Goal: Find specific page/section: Find specific page/section

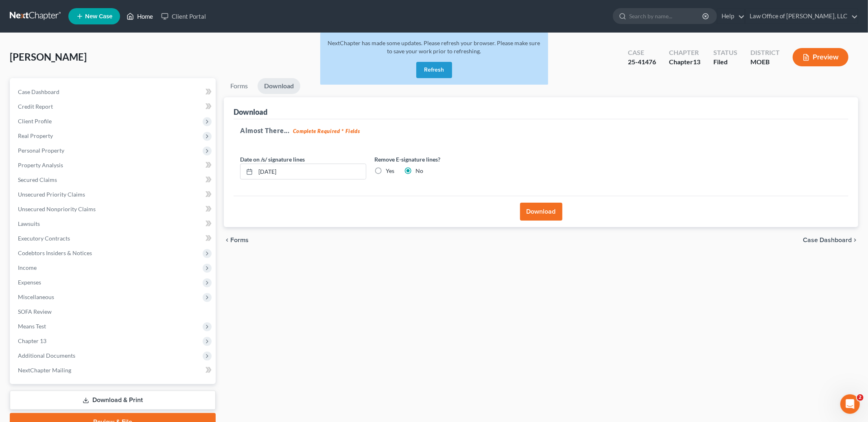
click at [151, 14] on link "Home" at bounding box center [140, 16] width 35 height 15
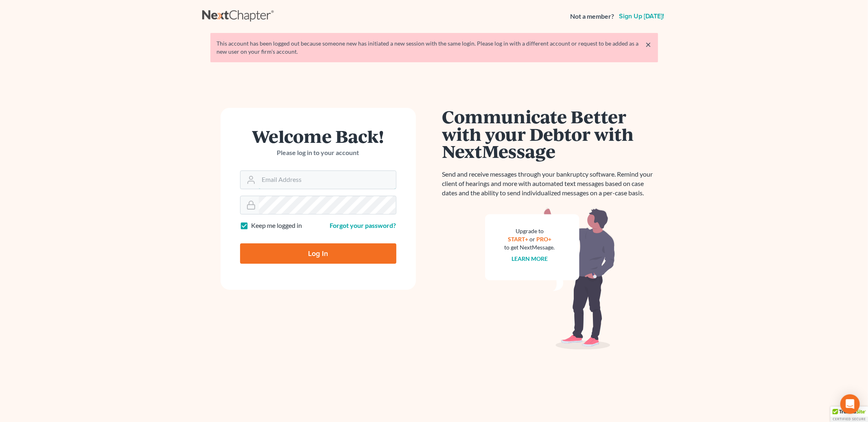
type input "[PERSON_NAME][EMAIL_ADDRESS][DOMAIN_NAME]"
click at [300, 246] on input "Log In" at bounding box center [318, 253] width 156 height 20
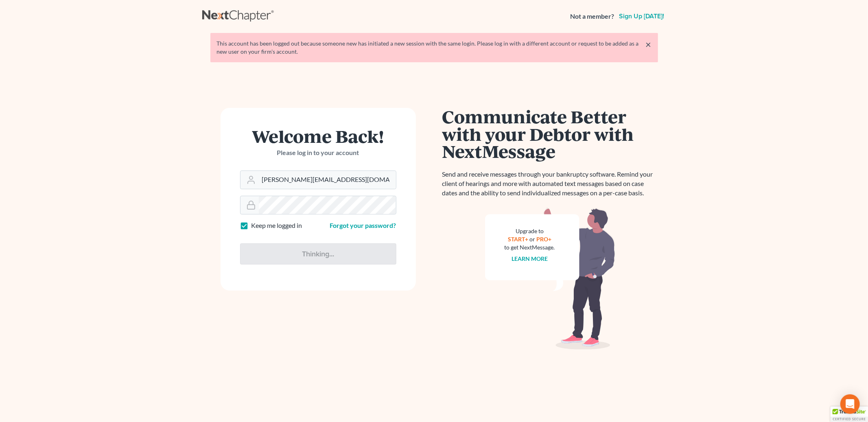
type input "Thinking..."
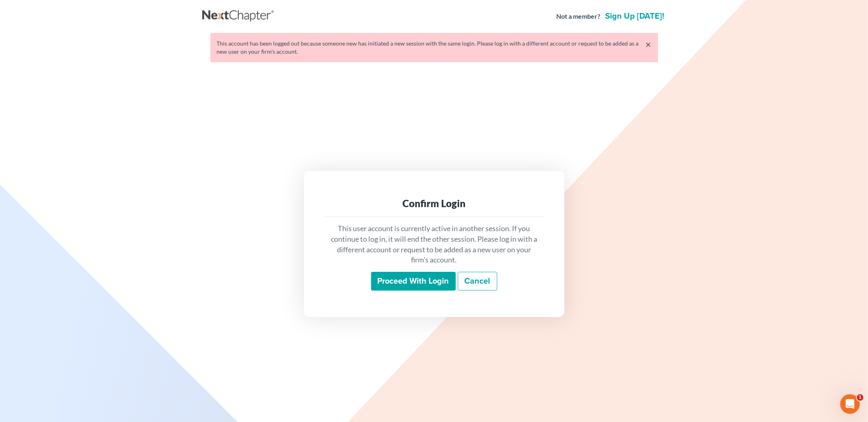
click at [409, 280] on input "Proceed with login" at bounding box center [413, 281] width 85 height 19
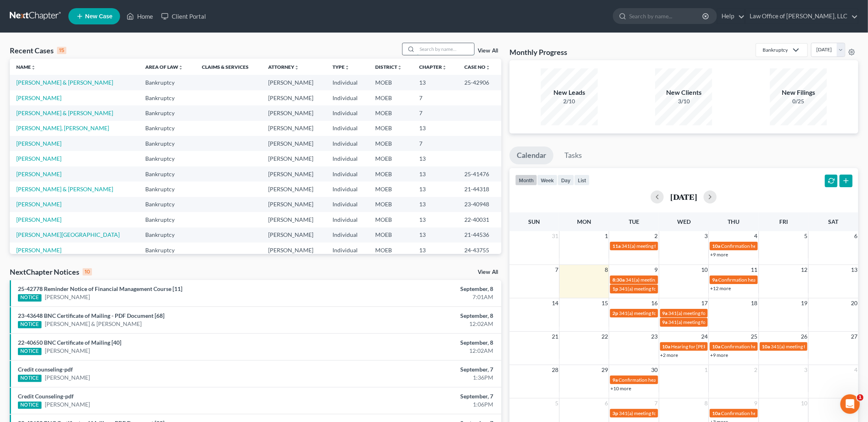
click at [429, 50] on input "search" at bounding box center [445, 49] width 57 height 12
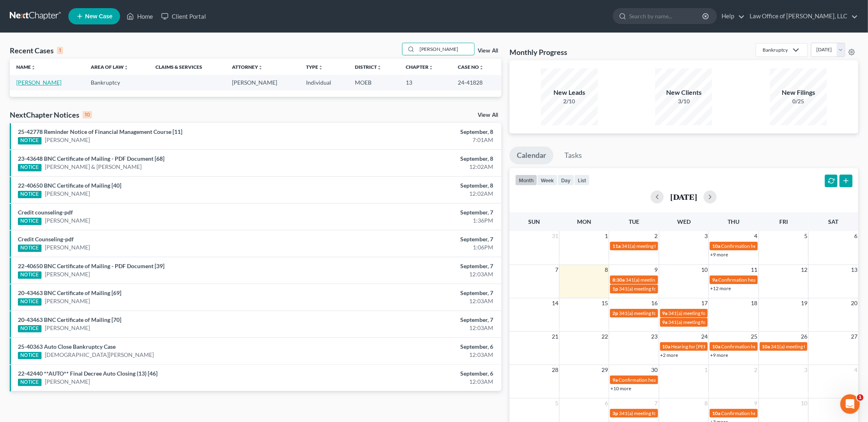
type input "[PERSON_NAME]"
click at [42, 80] on link "[PERSON_NAME]" at bounding box center [38, 82] width 45 height 7
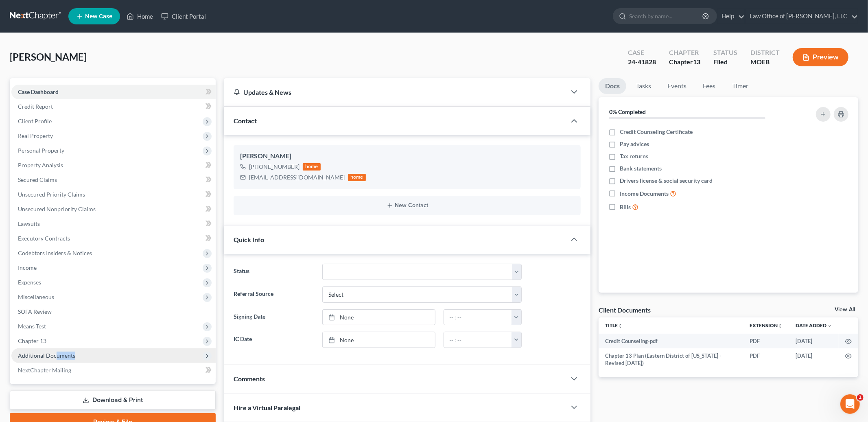
click at [55, 357] on span "Additional Documents" at bounding box center [113, 355] width 204 height 15
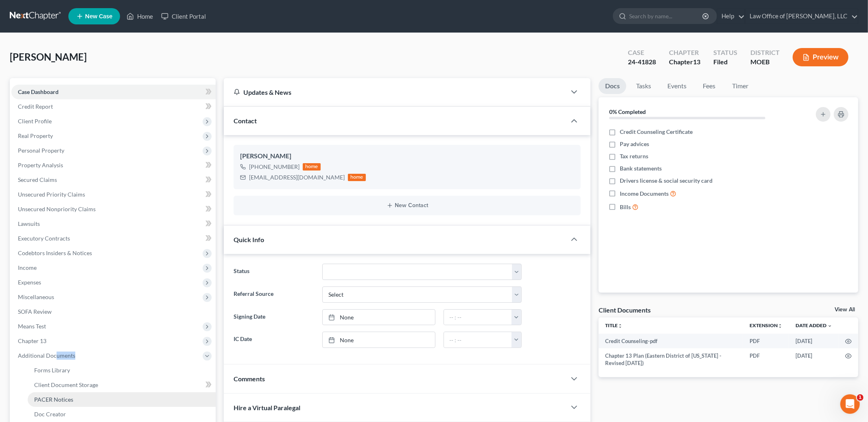
click at [53, 400] on span "PACER Notices" at bounding box center [53, 399] width 39 height 7
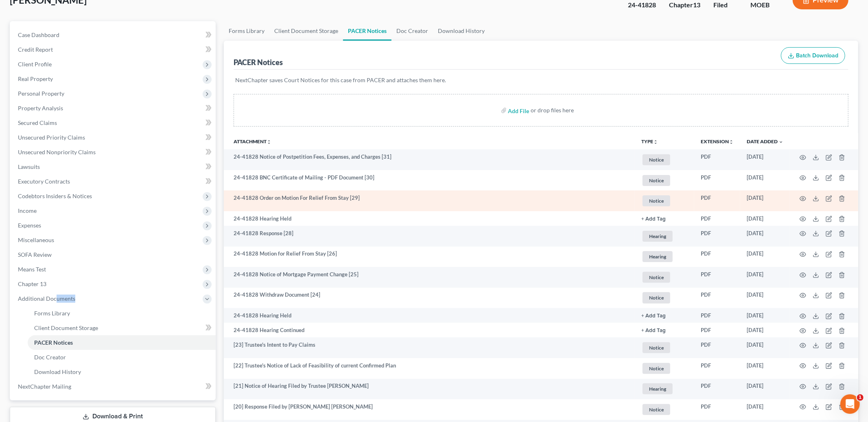
scroll to position [58, 0]
